Goal: Task Accomplishment & Management: Complete application form

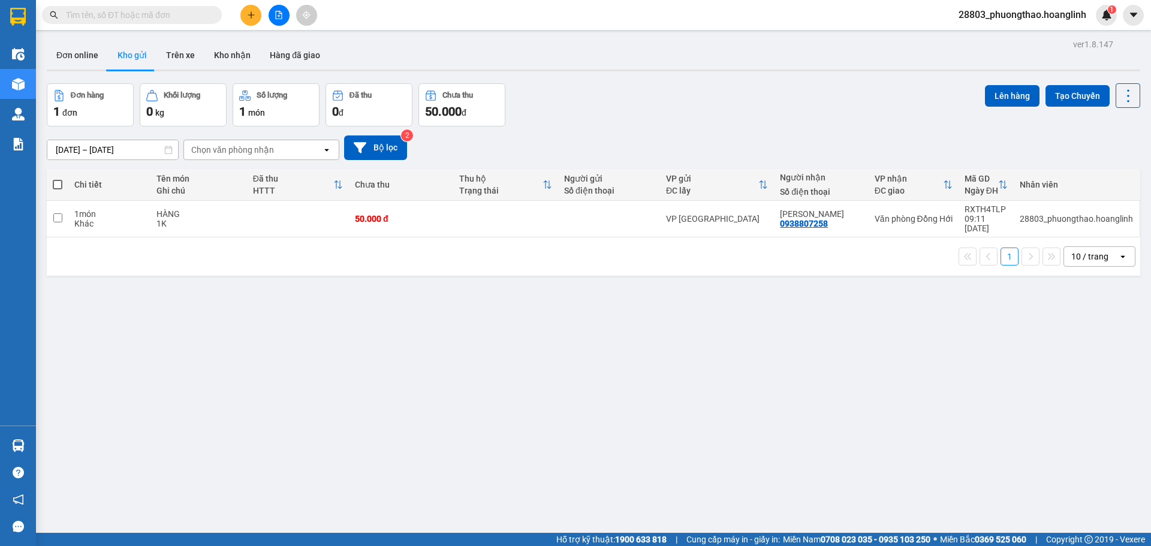
click at [258, 28] on div "Kết quả tìm kiếm ( 0 ) Bộ lọc No Data 28803_phuongthao.hoanglinh 1" at bounding box center [575, 15] width 1151 height 30
click at [253, 20] on button at bounding box center [250, 15] width 21 height 21
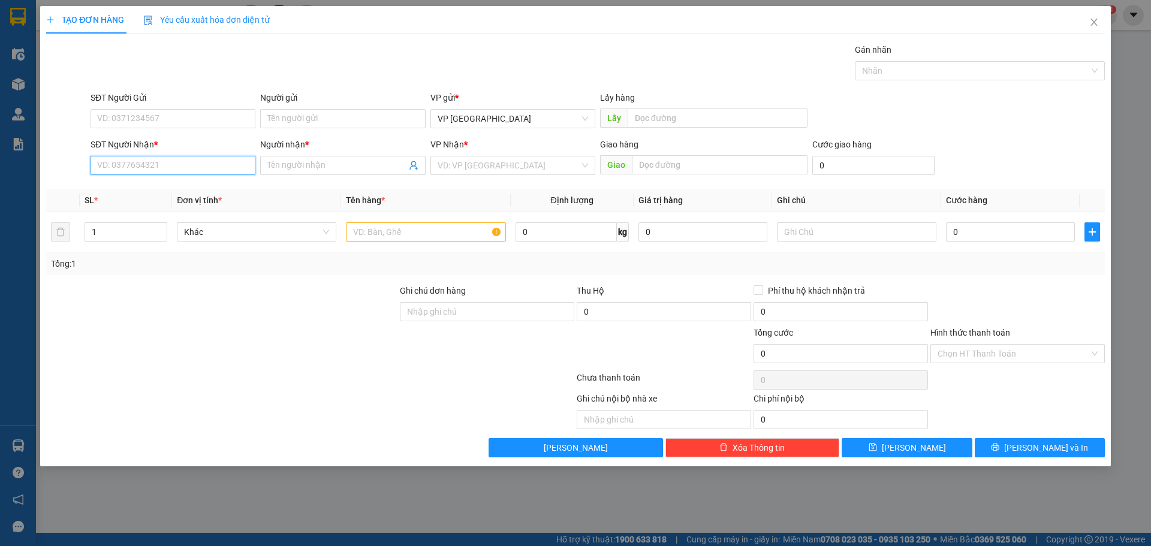
click at [133, 170] on input "SĐT Người Nhận *" at bounding box center [172, 165] width 165 height 19
type input "0888214357"
click at [188, 188] on div "0888214357 - A" at bounding box center [173, 189] width 150 height 13
type input "A"
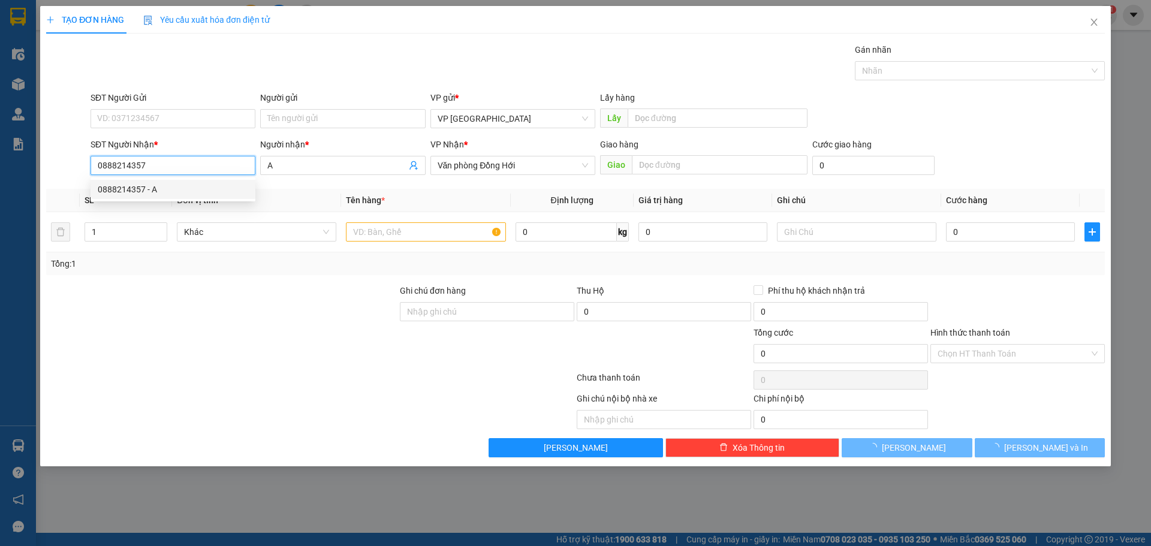
type input "250.000"
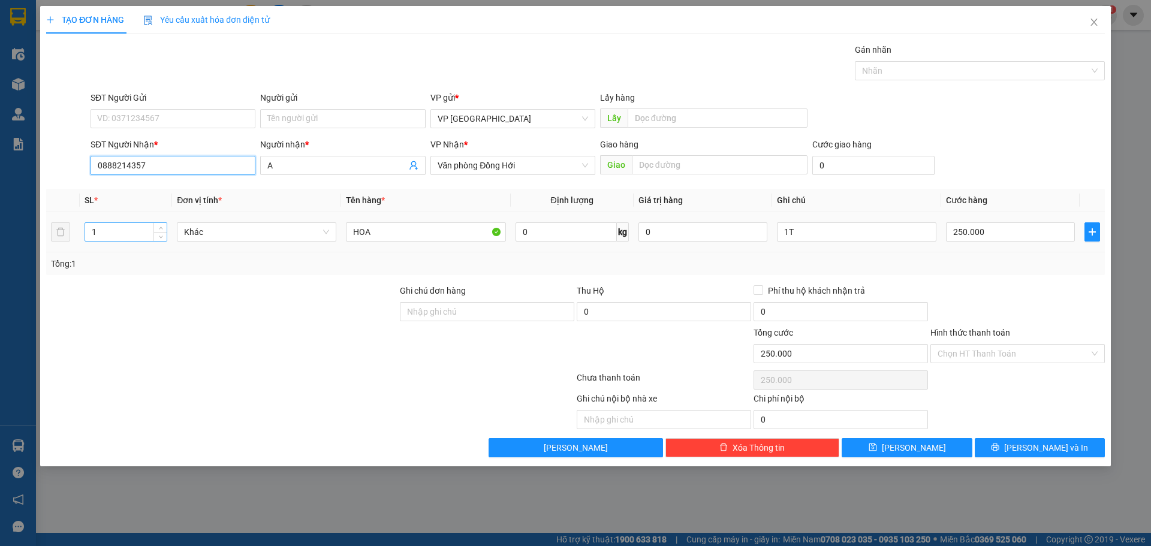
type input "0888214357"
drag, startPoint x: 106, startPoint y: 229, endPoint x: 33, endPoint y: 256, distance: 77.9
click at [33, 256] on div "TẠO ĐƠN HÀNG Yêu cầu xuất hóa đơn điện tử Transit Pickup Surcharge Ids Transit …" at bounding box center [575, 273] width 1151 height 546
type input "3"
type input "PHỤ TÙNG"
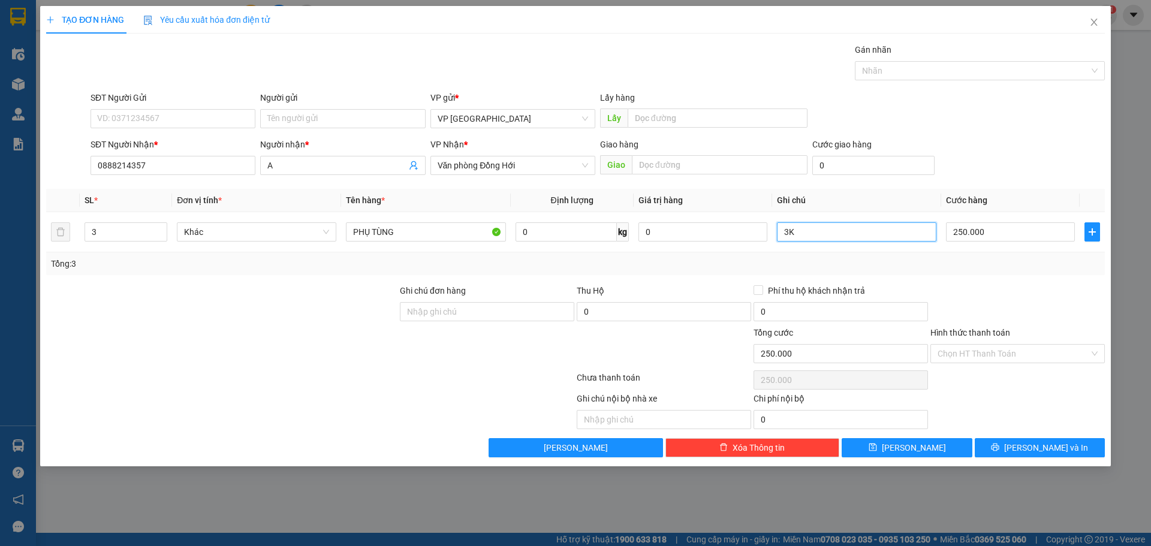
type input "3K"
type input "5"
type input "0"
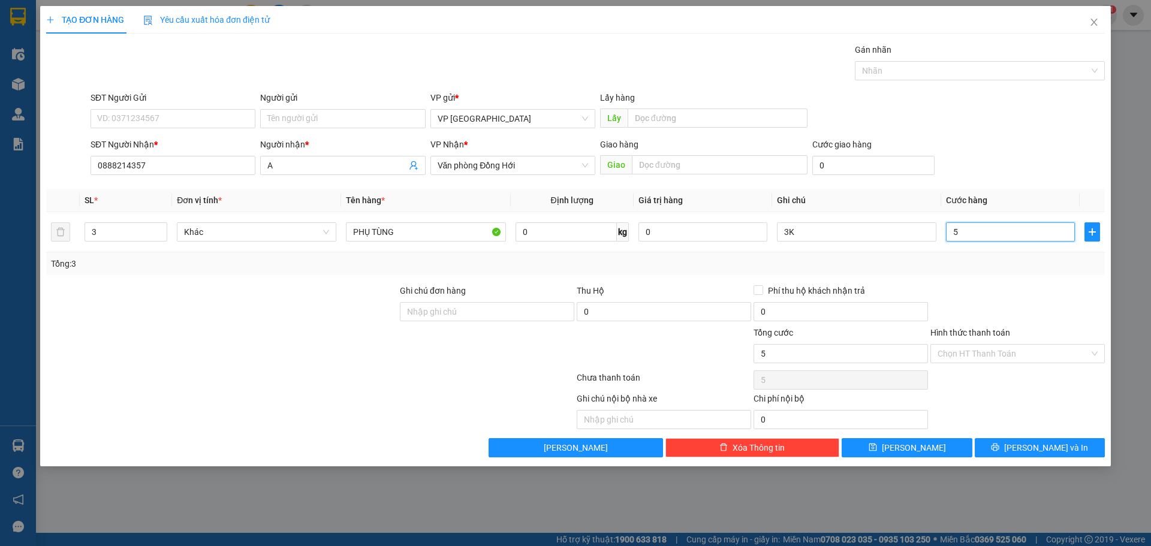
type input "0"
type input "60"
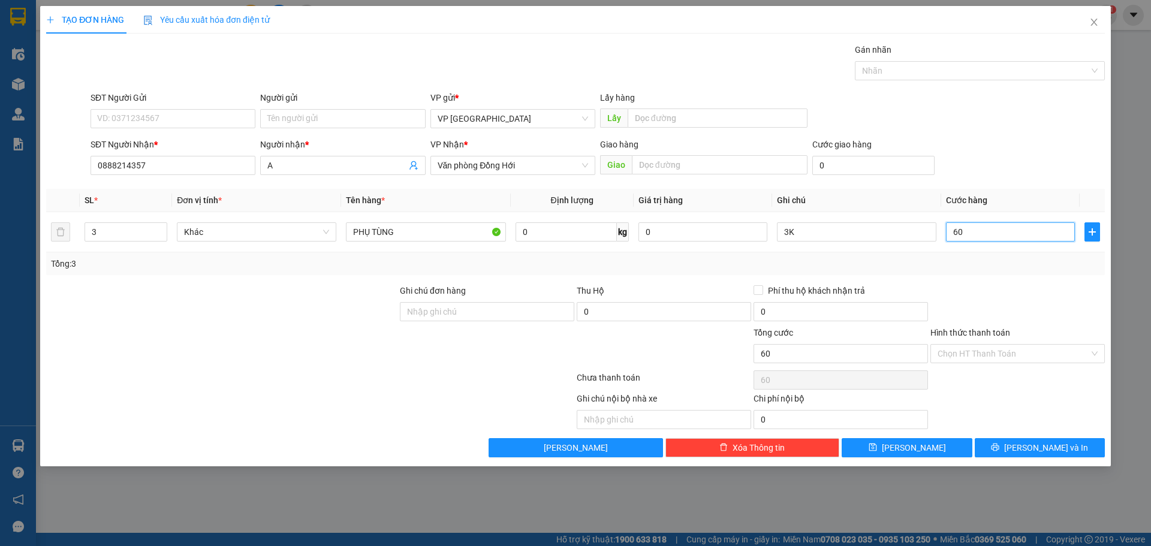
type input "600"
type input "6.000"
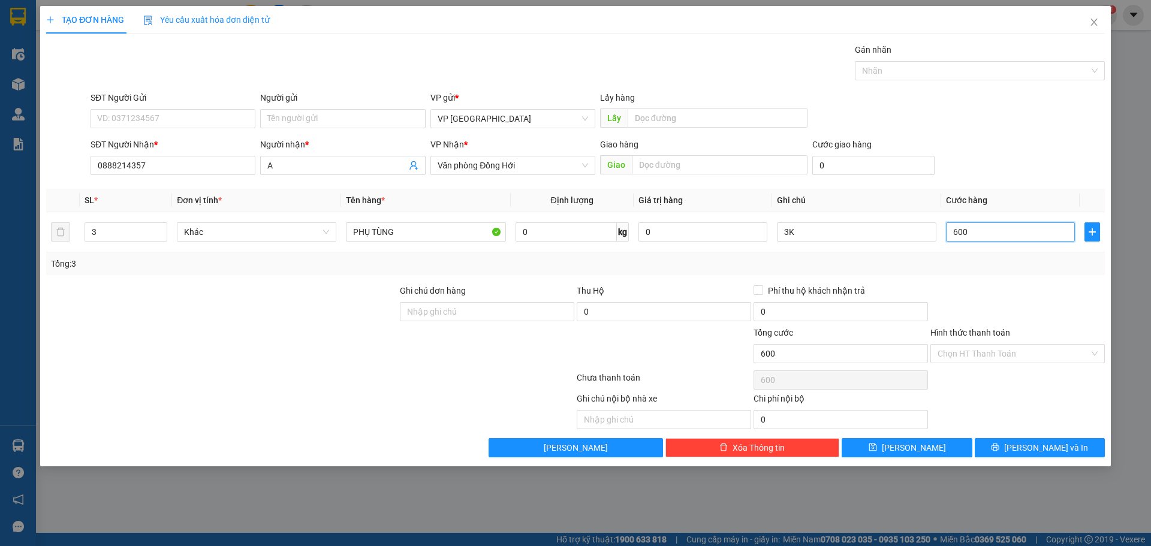
type input "6.000"
type input "60.000"
type input "600.000"
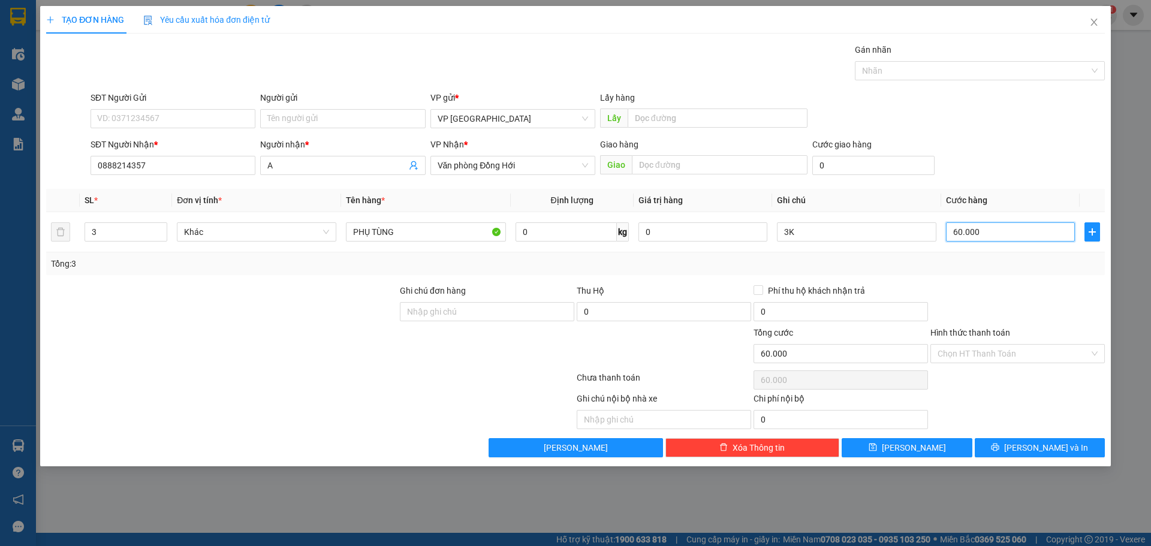
type input "600.000"
click at [963, 143] on div "SĐT Người Nhận * 0888214357 Người nhận * A VP Nhận * Văn phòng Đồng Hới Giao hà…" at bounding box center [597, 159] width 1019 height 42
click at [929, 447] on button "Lưu" at bounding box center [906, 447] width 130 height 19
type input "0"
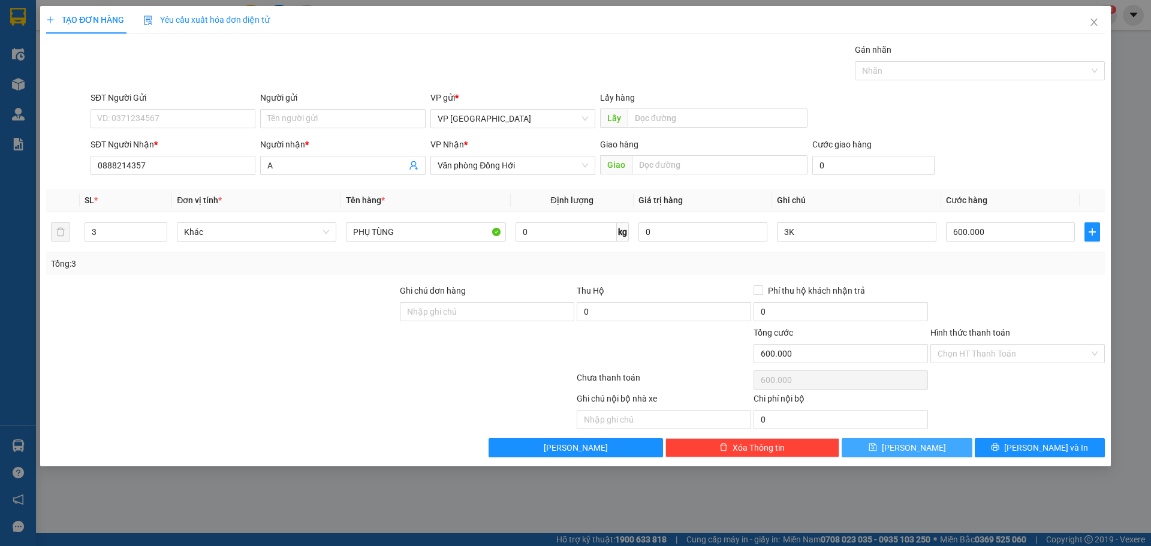
type input "0"
click at [1094, 20] on icon "close" at bounding box center [1094, 22] width 10 height 10
